Goal: Task Accomplishment & Management: Use online tool/utility

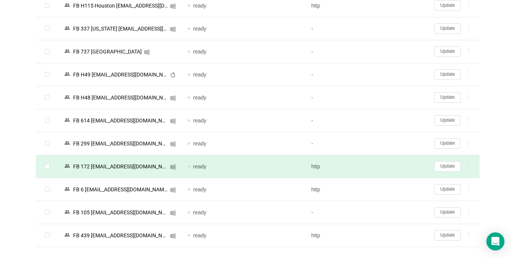
scroll to position [1696, 0]
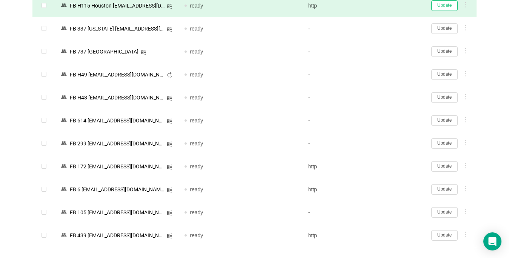
click at [444, 6] on button "Update" at bounding box center [444, 5] width 26 height 11
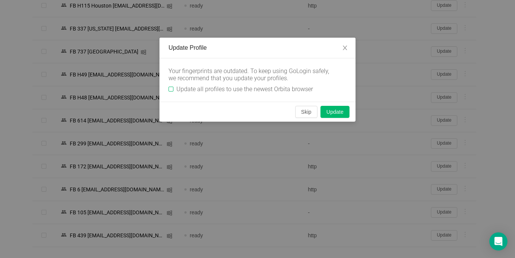
click at [173, 89] on input "Update all profiles to use the newest Orbita browser" at bounding box center [171, 89] width 5 height 5
checkbox input "true"
click at [303, 112] on button "Skip" at bounding box center [306, 112] width 22 height 12
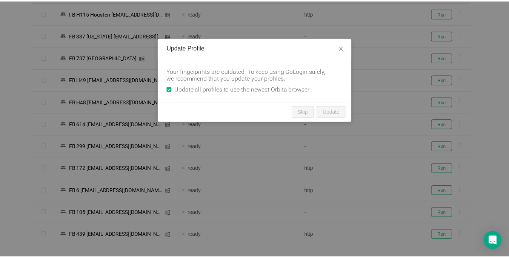
scroll to position [1678, 0]
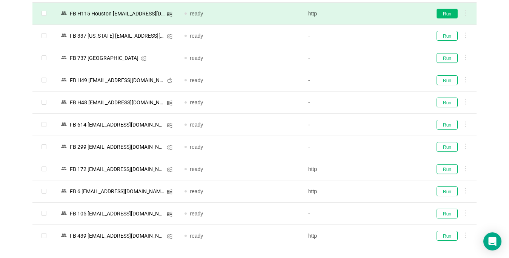
click at [446, 12] on button "Run" at bounding box center [446, 14] width 21 height 10
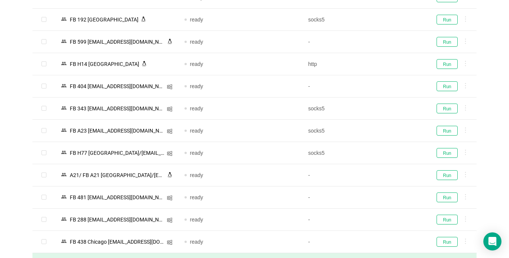
scroll to position [1415, 0]
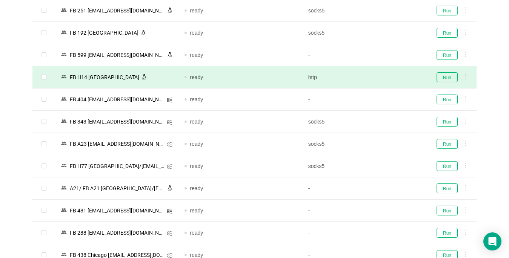
drag, startPoint x: 438, startPoint y: 13, endPoint x: 455, endPoint y: 82, distance: 71.4
click at [438, 12] on button "Run" at bounding box center [446, 11] width 21 height 10
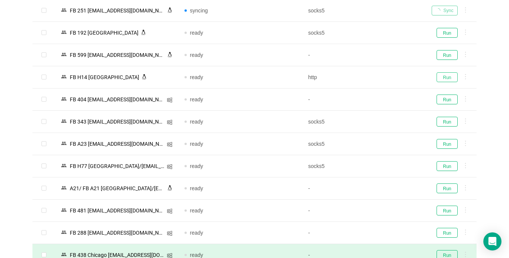
click at [449, 79] on button "Run" at bounding box center [446, 77] width 21 height 10
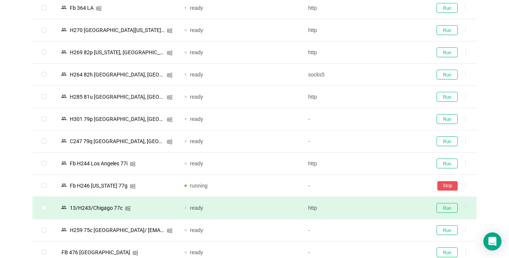
scroll to position [151, 0]
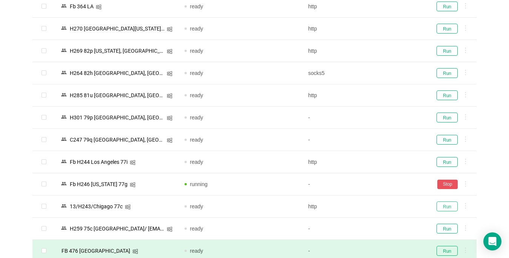
drag, startPoint x: 444, startPoint y: 207, endPoint x: 412, endPoint y: 257, distance: 60.0
click at [444, 206] on button "Run" at bounding box center [446, 207] width 21 height 10
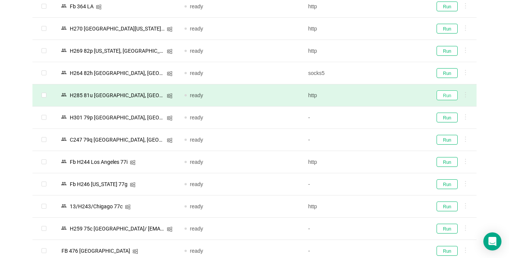
click at [448, 95] on button "Run" at bounding box center [446, 95] width 21 height 10
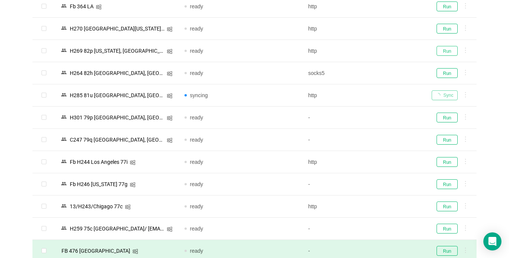
drag, startPoint x: 448, startPoint y: 51, endPoint x: 194, endPoint y: 258, distance: 327.7
click at [448, 51] on button "Run" at bounding box center [446, 51] width 21 height 10
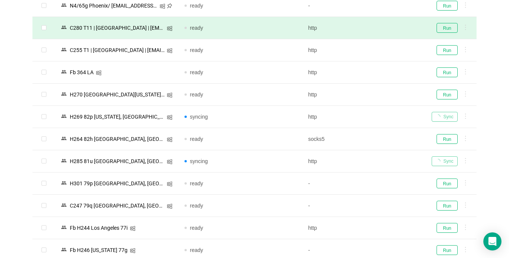
scroll to position [0, 0]
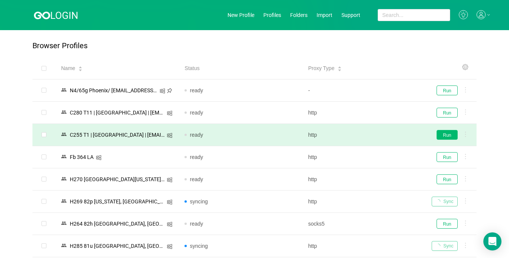
click at [450, 135] on button "Run" at bounding box center [446, 135] width 21 height 10
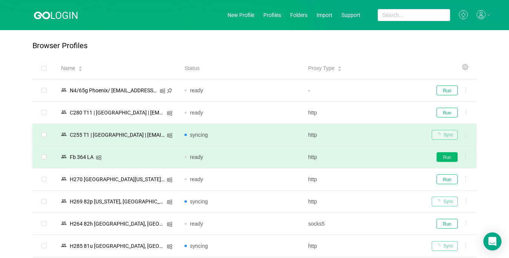
click at [443, 159] on button "Run" at bounding box center [446, 157] width 21 height 10
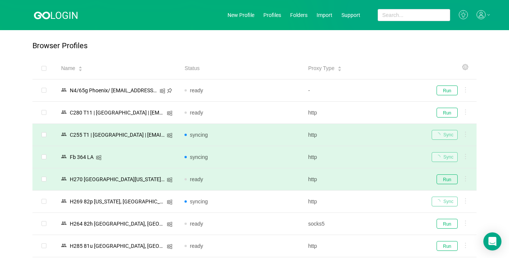
scroll to position [151, 0]
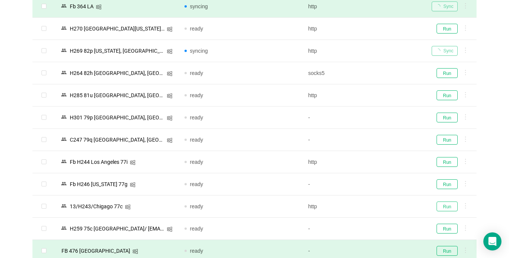
click at [444, 207] on button "Run" at bounding box center [446, 207] width 21 height 10
